Goal: Find specific page/section: Find specific page/section

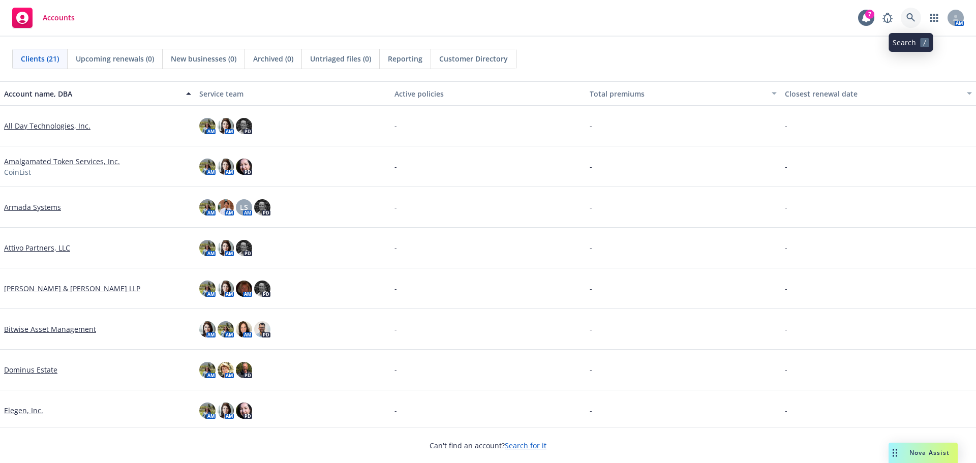
click at [907, 18] on icon at bounding box center [910, 17] width 9 height 9
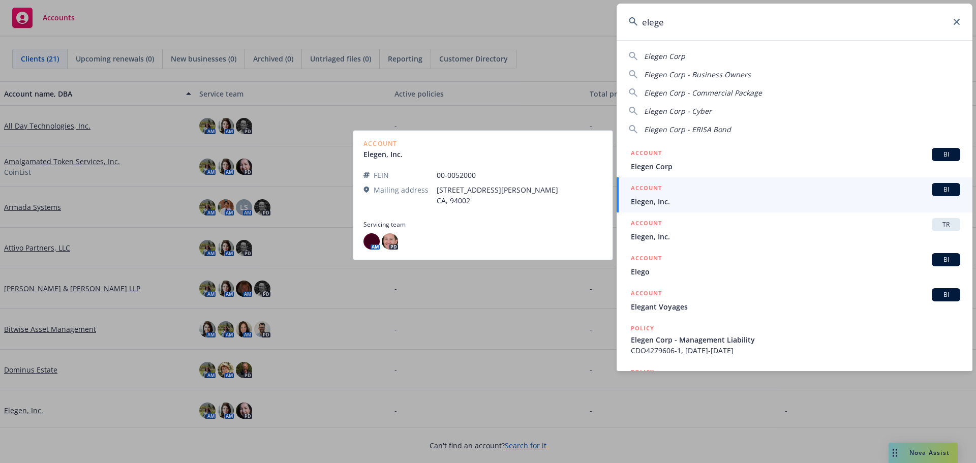
type input "elege"
click at [650, 199] on span "Elegen, Inc." at bounding box center [795, 201] width 329 height 11
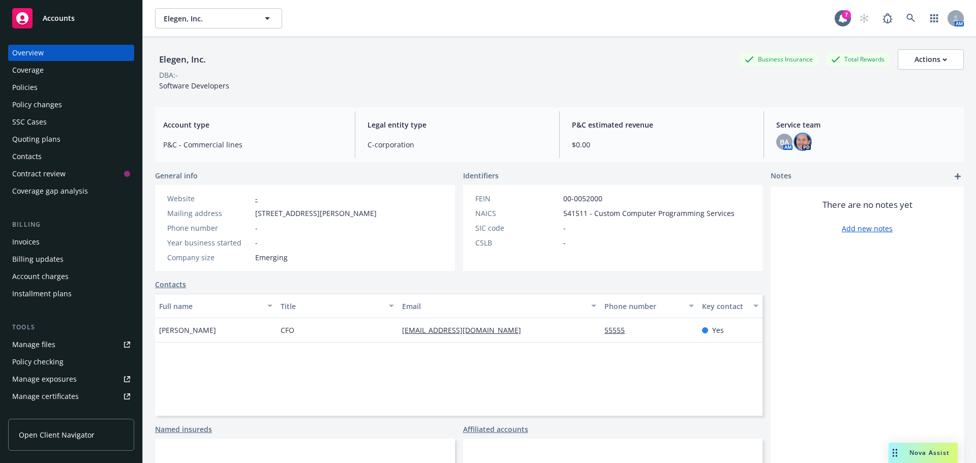
click at [796, 141] on img at bounding box center [803, 142] width 16 height 16
click at [780, 139] on span "BA" at bounding box center [784, 142] width 9 height 11
click at [801, 139] on img at bounding box center [803, 142] width 16 height 16
click at [31, 90] on div "Policies" at bounding box center [24, 87] width 25 height 16
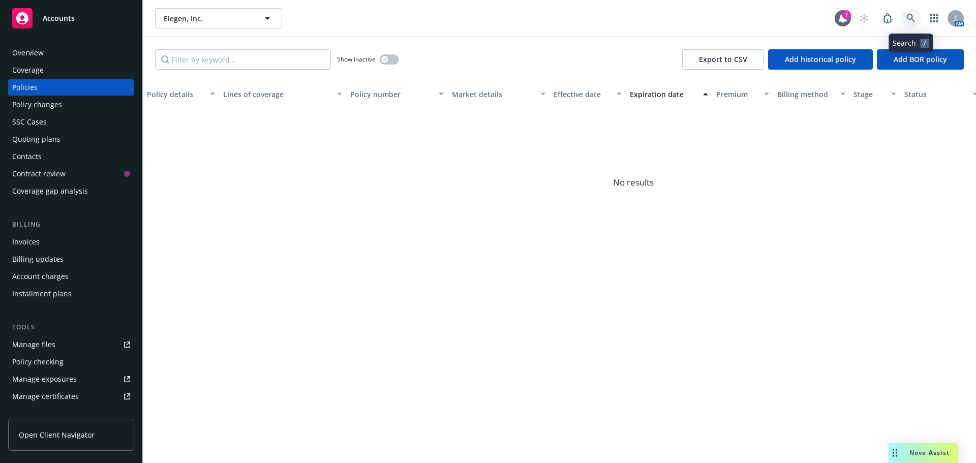
click at [910, 21] on icon at bounding box center [910, 18] width 9 height 9
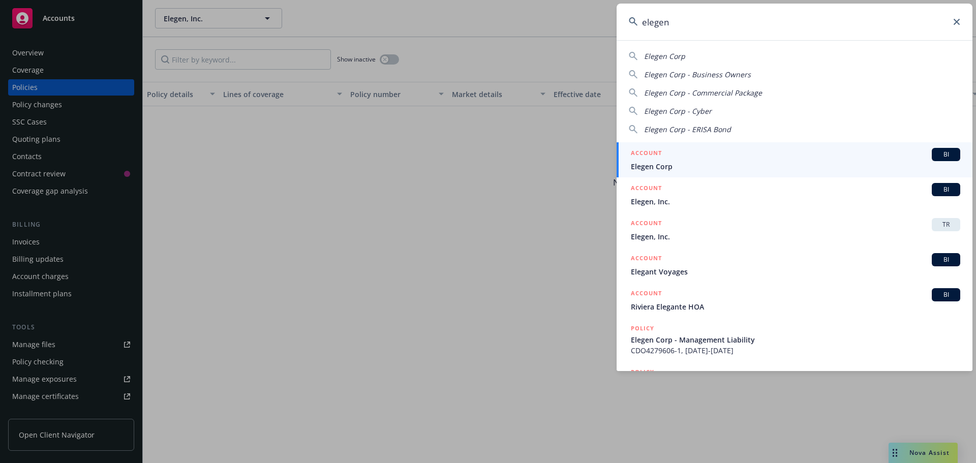
type input "elegen"
click at [666, 165] on span "Elegen Corp" at bounding box center [795, 166] width 329 height 11
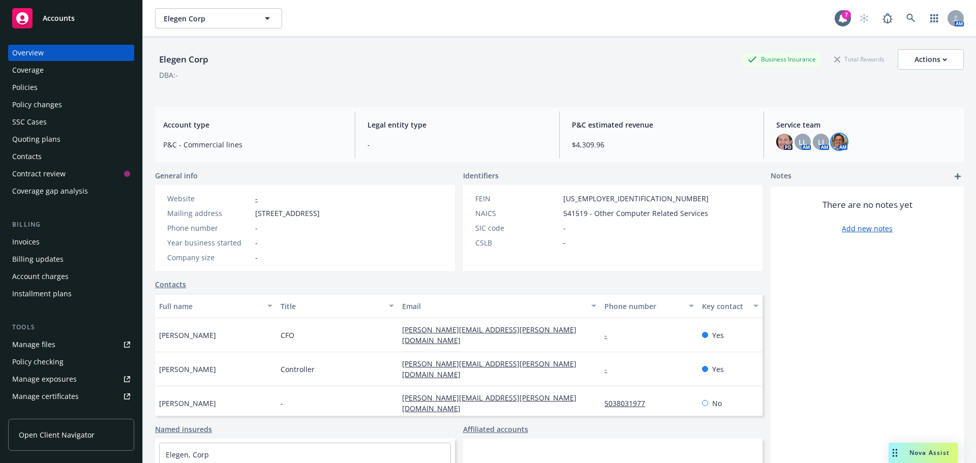
click at [833, 140] on img at bounding box center [839, 142] width 16 height 16
click at [818, 141] on span "LI" at bounding box center [821, 142] width 6 height 11
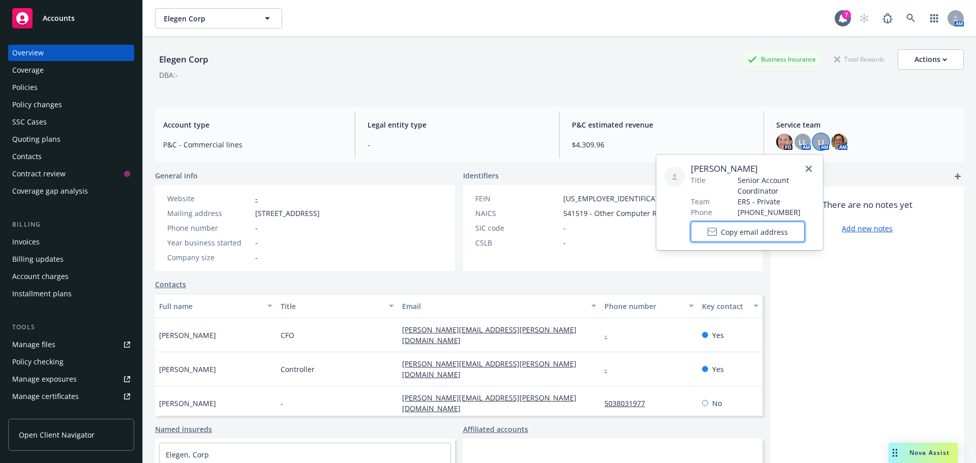
click at [738, 233] on span "Copy email address" at bounding box center [754, 232] width 67 height 11
